Goal: Task Accomplishment & Management: Complete application form

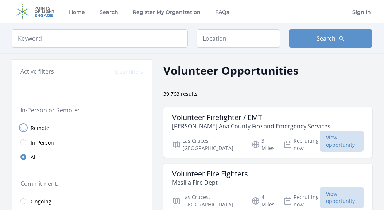
click at [24, 127] on input "radio" at bounding box center [23, 128] width 6 height 6
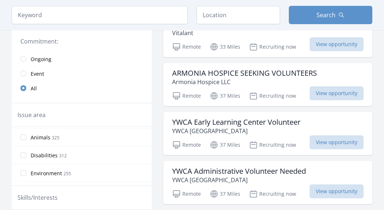
scroll to position [147, 0]
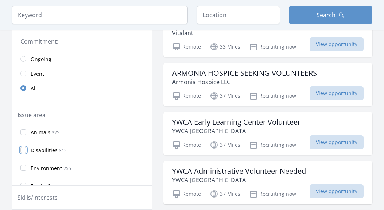
click at [26, 150] on input "Disabilities 312" at bounding box center [23, 150] width 6 height 6
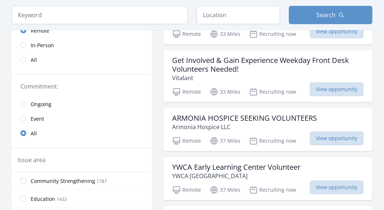
scroll to position [112, 0]
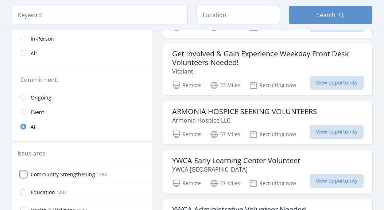
click at [23, 174] on input "Community Strengthening 1787" at bounding box center [23, 174] width 6 height 6
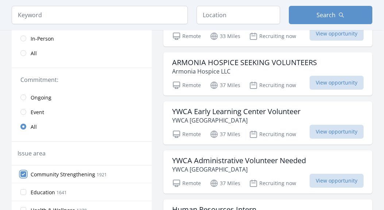
click at [23, 174] on input "Community Strengthening 1921" at bounding box center [23, 174] width 6 height 6
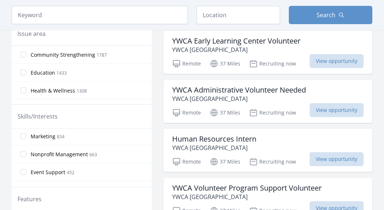
scroll to position [0, 0]
click at [23, 138] on input "Advocacy 1322" at bounding box center [23, 137] width 6 height 6
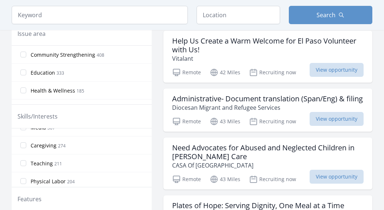
scroll to position [153, 0]
click at [26, 164] on input "Teaching 211" at bounding box center [23, 163] width 6 height 6
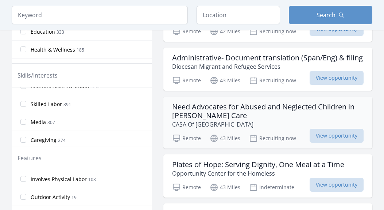
scroll to position [292, 0]
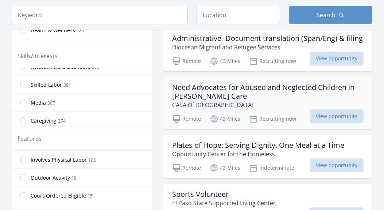
click at [183, 123] on p "Remote" at bounding box center [186, 118] width 29 height 9
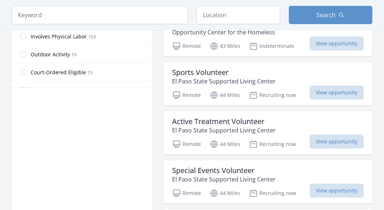
scroll to position [422, 0]
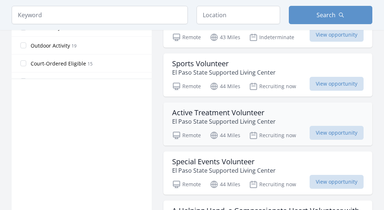
click at [224, 117] on h3 "Active Treatment Volunteer" at bounding box center [224, 112] width 104 height 9
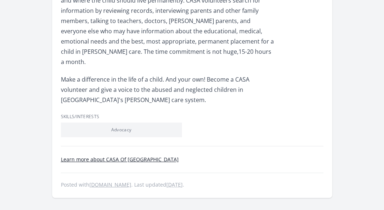
scroll to position [364, 0]
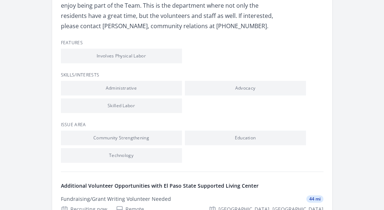
scroll to position [289, 0]
